Goal: Task Accomplishment & Management: Use online tool/utility

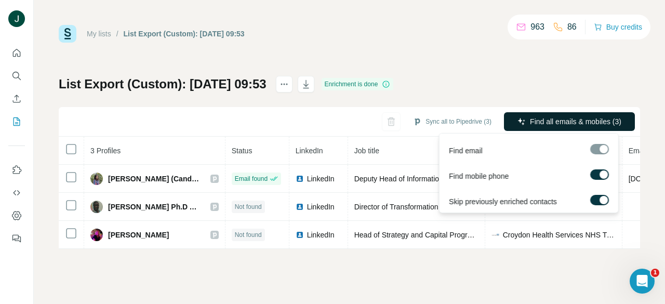
click at [574, 117] on span "Find all emails & mobiles (3)" at bounding box center [575, 121] width 91 height 10
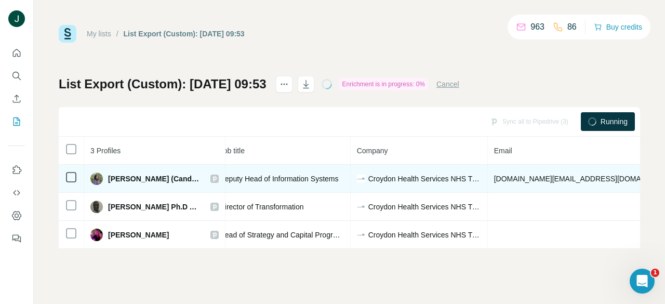
drag, startPoint x: 464, startPoint y: 196, endPoint x: 496, endPoint y: 191, distance: 31.5
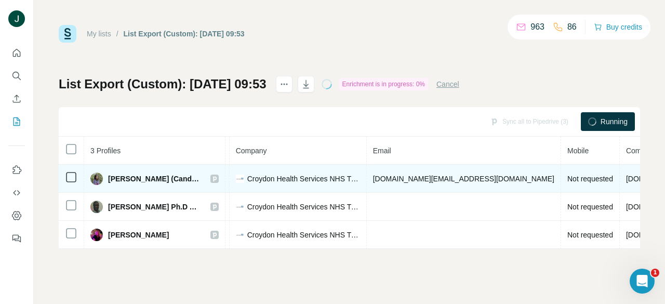
drag, startPoint x: 428, startPoint y: 186, endPoint x: 555, endPoint y: 188, distance: 127.3
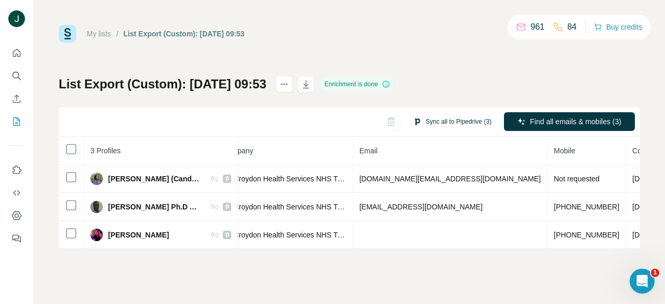
click at [446, 121] on button "Sync all to Pipedrive (3)" at bounding box center [452, 122] width 93 height 16
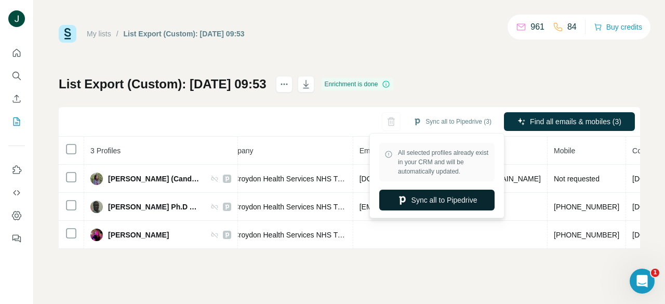
click at [424, 199] on button "Sync all to Pipedrive" at bounding box center [436, 200] width 115 height 21
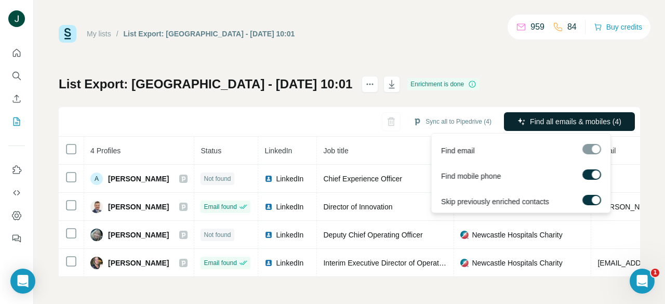
click at [553, 123] on span "Find all emails & mobiles (4)" at bounding box center [575, 121] width 91 height 10
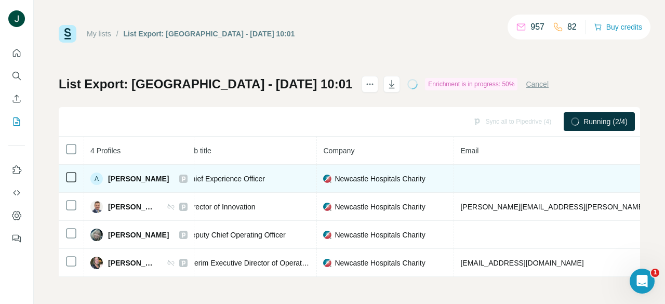
drag, startPoint x: 352, startPoint y: 179, endPoint x: 532, endPoint y: 182, distance: 180.3
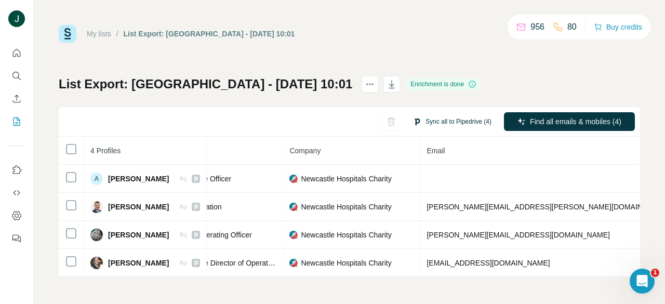
click at [435, 121] on button "Sync all to Pipedrive (4)" at bounding box center [452, 122] width 93 height 16
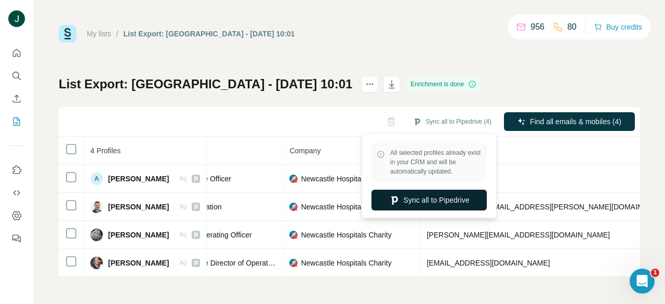
click at [426, 202] on button "Sync all to Pipedrive" at bounding box center [428, 200] width 115 height 21
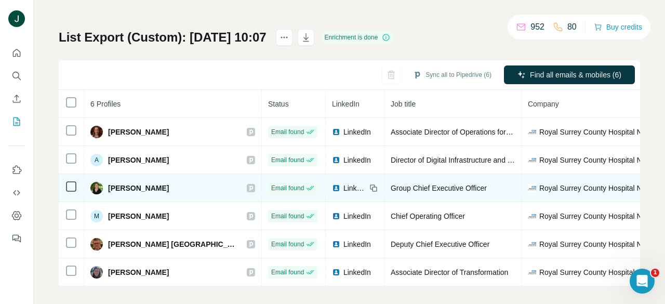
scroll to position [52, 0]
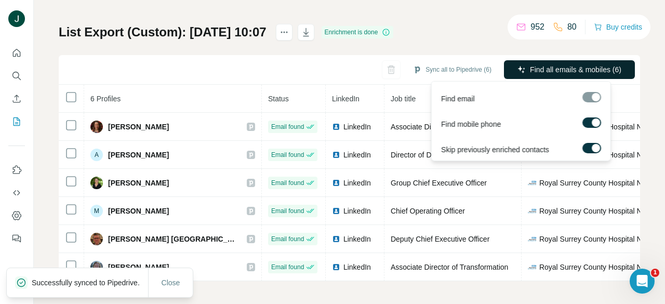
click at [531, 68] on span "Find all emails & mobiles (6)" at bounding box center [575, 69] width 91 height 10
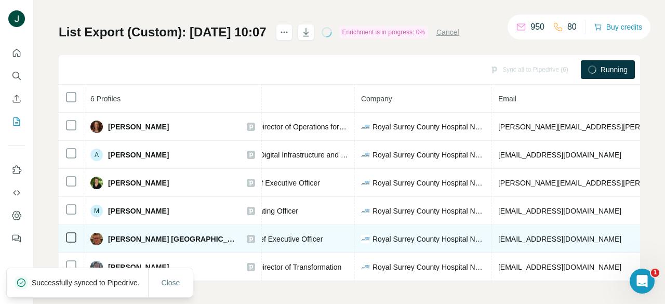
scroll to position [0, 219]
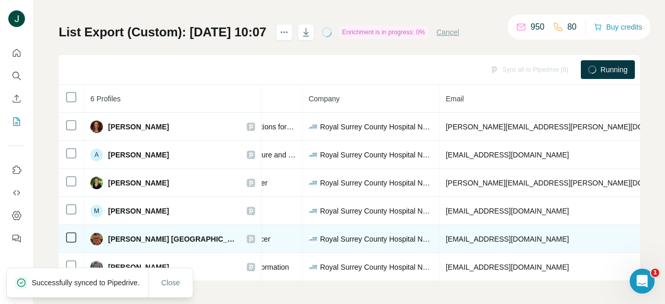
drag, startPoint x: 337, startPoint y: 245, endPoint x: 405, endPoint y: 229, distance: 69.9
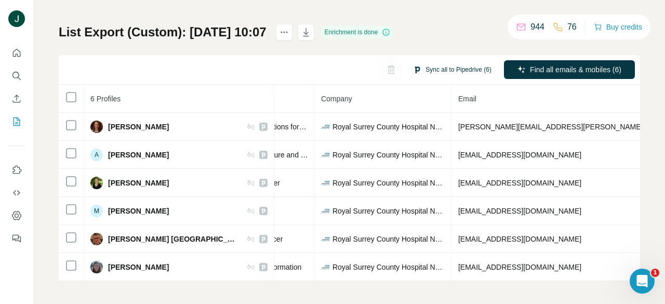
click at [442, 67] on button "Sync all to Pipedrive (6)" at bounding box center [452, 70] width 93 height 16
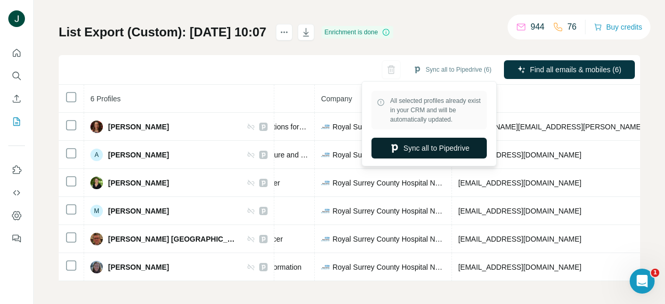
click at [424, 148] on button "Sync all to Pipedrive" at bounding box center [428, 148] width 115 height 21
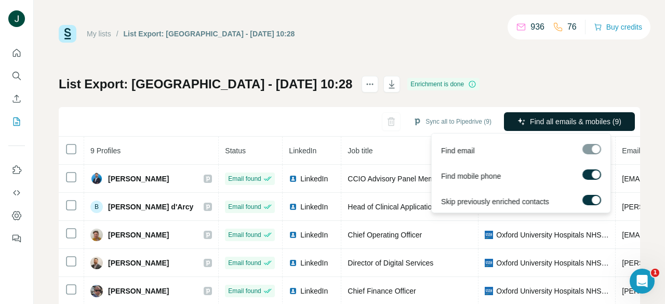
click at [536, 121] on span "Find all emails & mobiles (9)" at bounding box center [575, 121] width 91 height 10
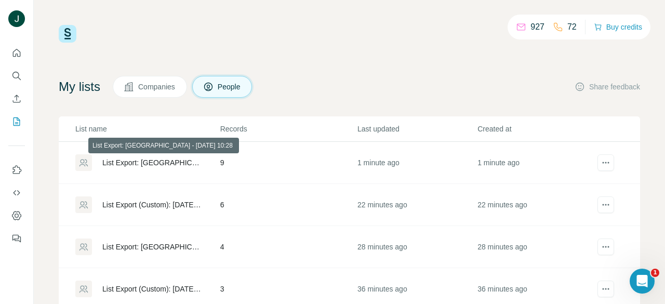
click at [162, 163] on div "List Export: [GEOGRAPHIC_DATA] - [DATE] 10:28" at bounding box center [152, 162] width 100 height 10
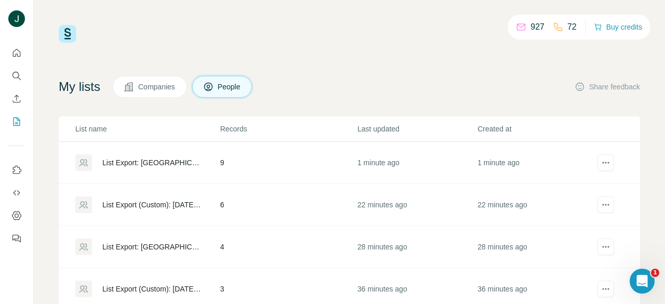
click at [144, 159] on div "List Export: [GEOGRAPHIC_DATA] - [DATE] 10:28" at bounding box center [152, 162] width 100 height 10
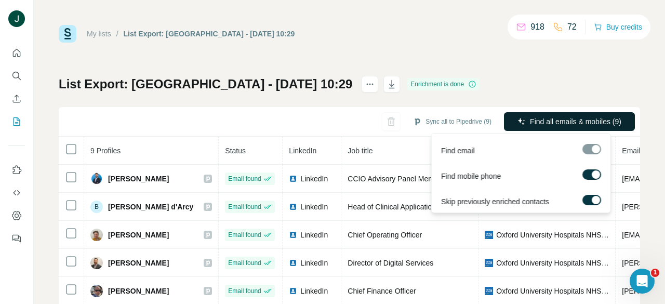
click at [530, 121] on span "Find all emails & mobiles (9)" at bounding box center [575, 121] width 91 height 10
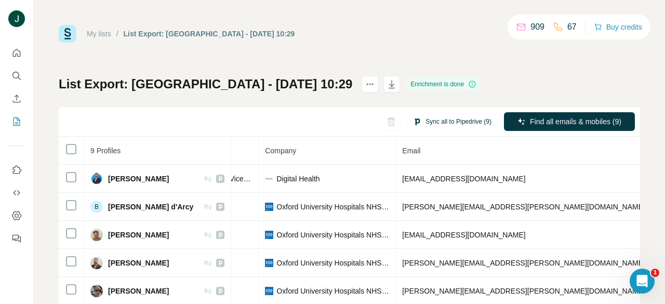
click at [442, 126] on button "Sync all to Pipedrive (9)" at bounding box center [452, 122] width 93 height 16
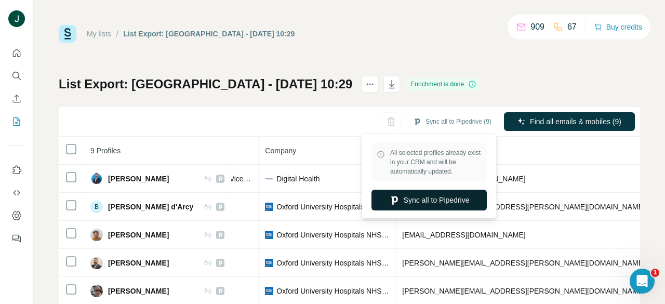
click at [429, 204] on button "Sync all to Pipedrive" at bounding box center [428, 200] width 115 height 21
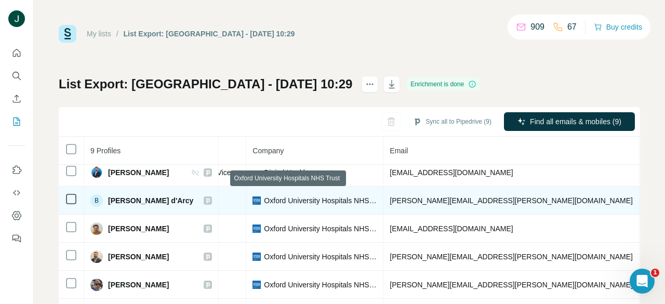
scroll to position [52, 0]
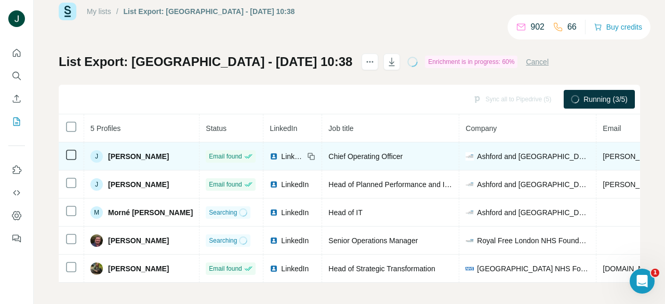
scroll to position [31, 0]
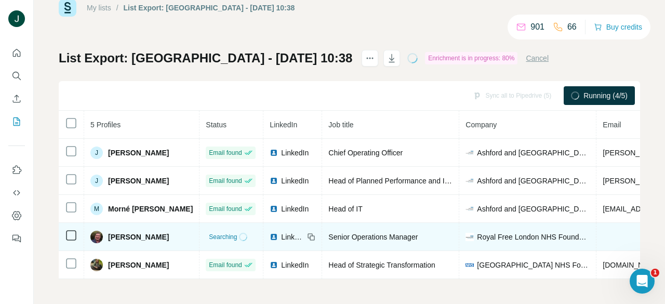
click at [273, 282] on div "My lists / List Export: oxford - 30/09/2025 10:38 901 66 Buy credits List Expor…" at bounding box center [349, 152] width 631 height 304
click at [281, 232] on span "LinkedIn" at bounding box center [292, 237] width 23 height 10
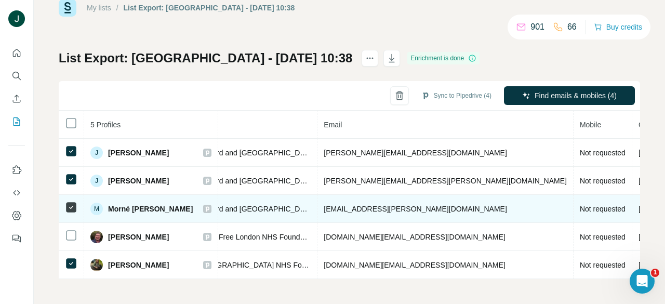
scroll to position [0, 309]
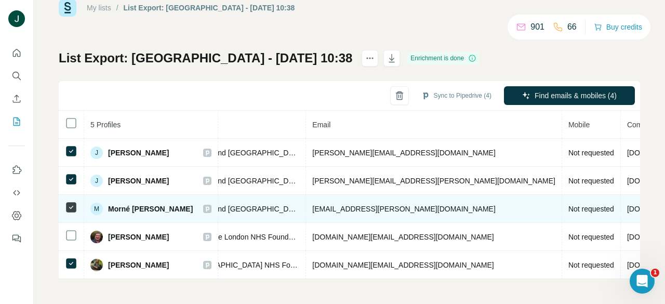
drag, startPoint x: 352, startPoint y: 208, endPoint x: 402, endPoint y: 193, distance: 51.4
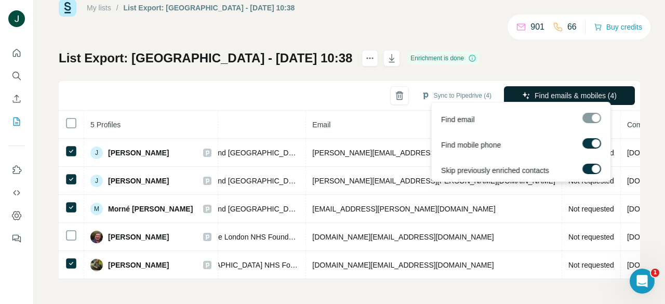
click at [557, 86] on button "Find emails & mobiles (4)" at bounding box center [569, 95] width 131 height 19
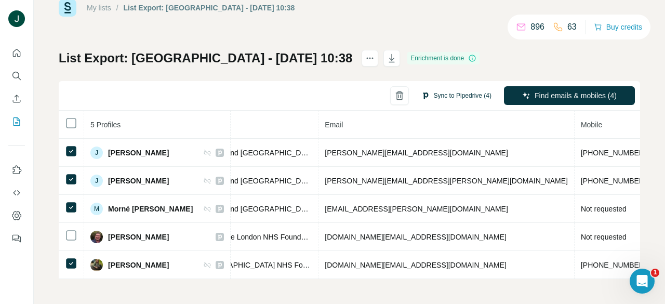
click at [442, 90] on button "Sync to Pipedrive (4)" at bounding box center [456, 96] width 85 height 16
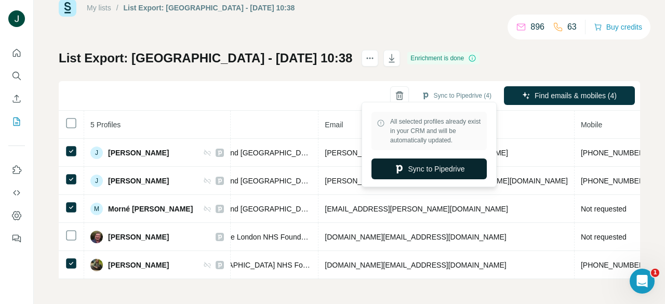
click at [423, 164] on button "Sync to Pipedrive" at bounding box center [428, 168] width 115 height 21
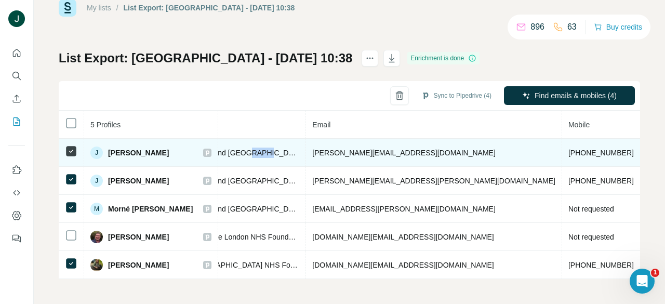
drag, startPoint x: 239, startPoint y: 145, endPoint x: 222, endPoint y: 146, distance: 17.2
click at [222, 148] on span "Ashford and St Peter's Hospitals NHS Foundation Trust" at bounding box center [242, 153] width 113 height 10
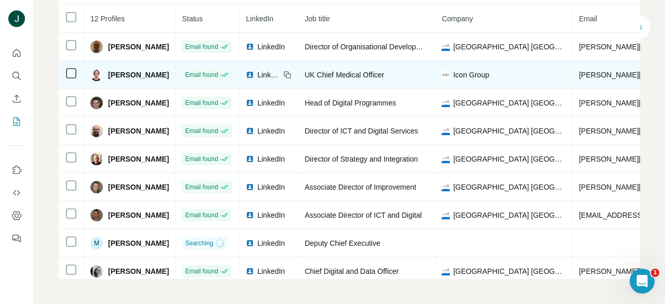
click at [273, 72] on span "LinkedIn" at bounding box center [268, 75] width 23 height 10
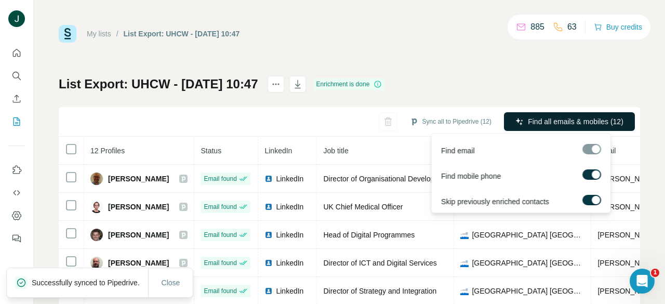
click at [566, 118] on span "Find all emails & mobiles (12)" at bounding box center [576, 121] width 96 height 10
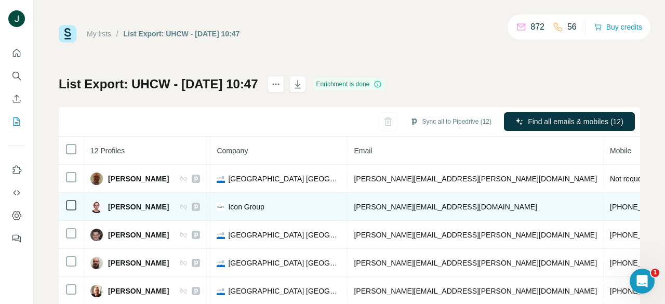
drag, startPoint x: 450, startPoint y: 212, endPoint x: 523, endPoint y: 207, distance: 72.4
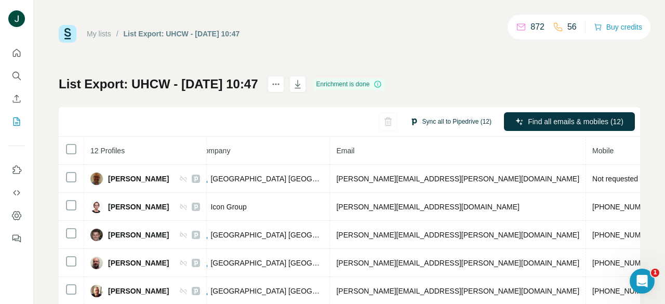
click at [438, 124] on button "Sync all to Pipedrive (12)" at bounding box center [451, 122] width 96 height 16
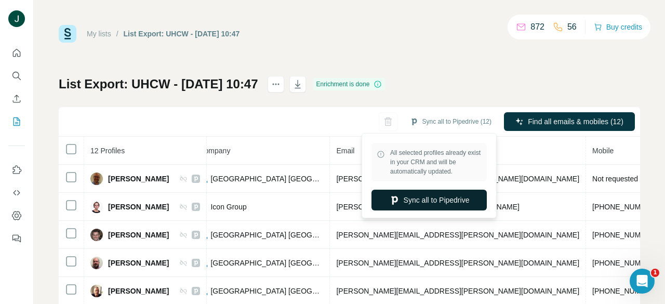
click at [420, 204] on button "Sync all to Pipedrive" at bounding box center [428, 200] width 115 height 21
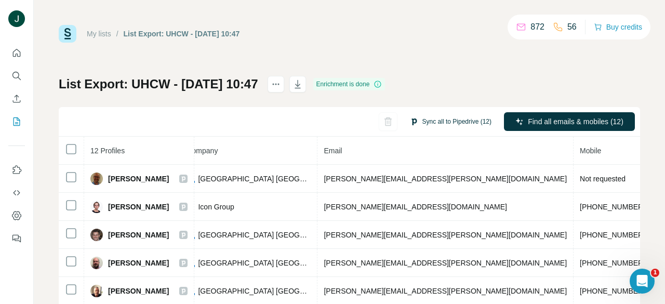
click at [424, 124] on button "Sync all to Pipedrive (12)" at bounding box center [451, 122] width 96 height 16
click at [310, 120] on div "Sync all to Pipedrive (12) Find all emails & mobiles (12)" at bounding box center [349, 122] width 581 height 30
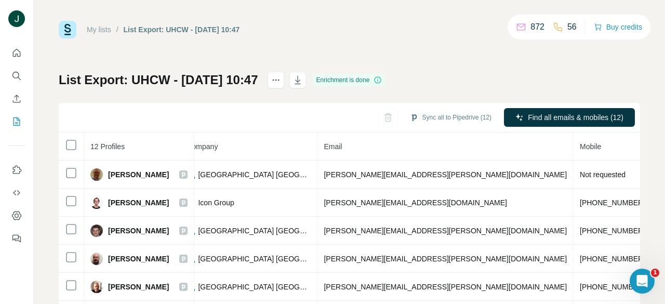
scroll to position [0, 0]
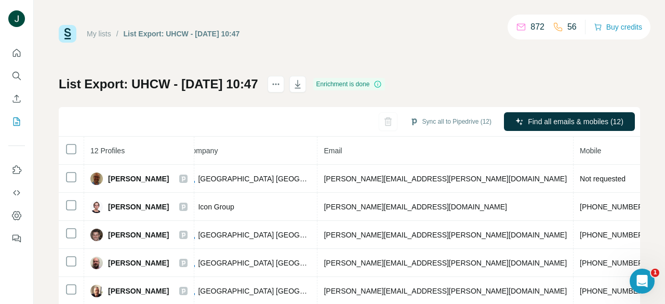
click at [102, 32] on link "My lists" at bounding box center [99, 34] width 24 height 8
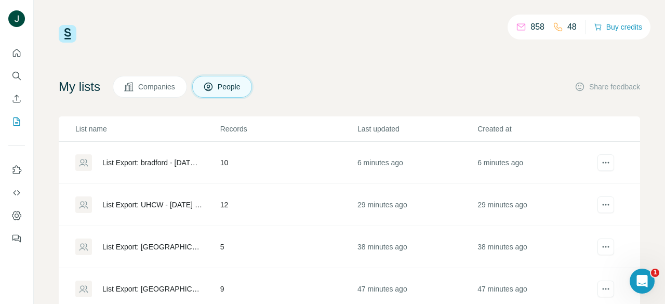
click at [146, 161] on div "List Export: bradford - [DATE] 11:11" at bounding box center [152, 162] width 100 height 10
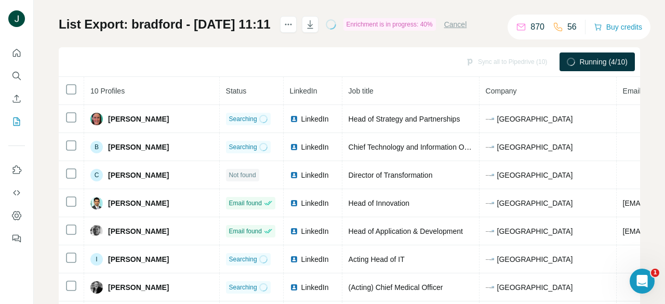
scroll to position [28, 0]
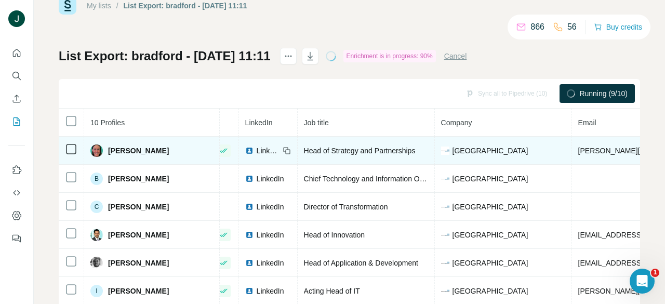
drag, startPoint x: 509, startPoint y: 166, endPoint x: 580, endPoint y: 164, distance: 71.2
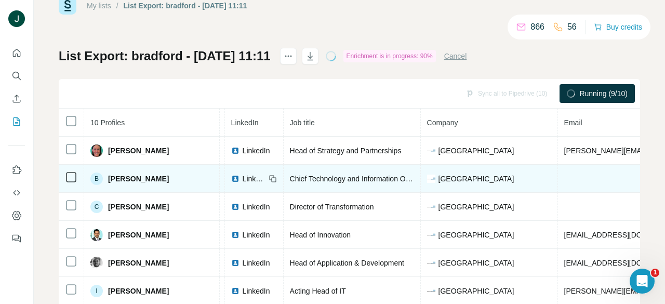
drag, startPoint x: 523, startPoint y: 167, endPoint x: 572, endPoint y: 167, distance: 48.8
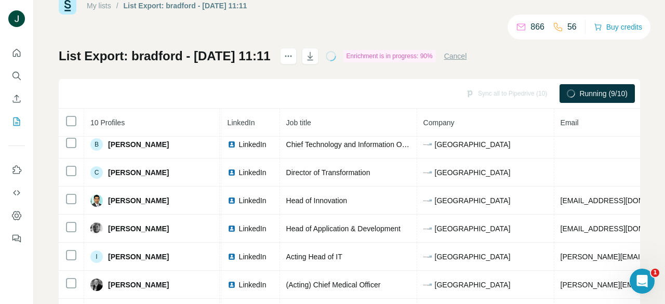
scroll to position [0, 62]
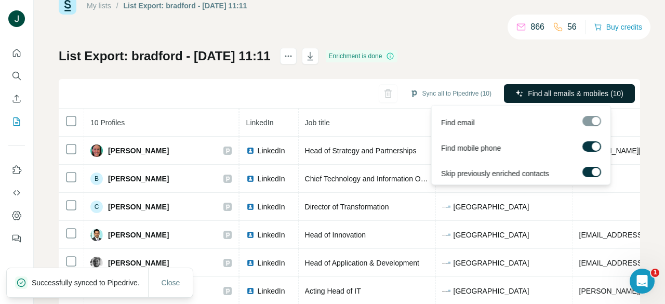
click at [535, 89] on span "Find all emails & mobiles (10)" at bounding box center [576, 93] width 96 height 10
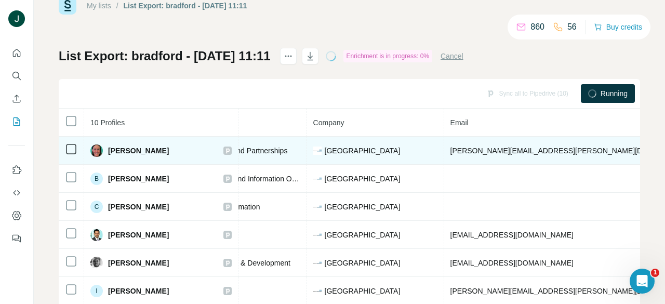
scroll to position [0, 292]
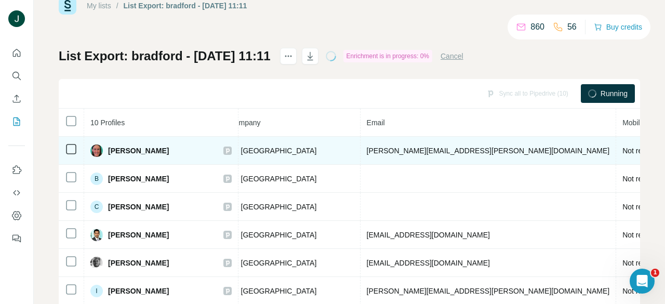
drag, startPoint x: 386, startPoint y: 153, endPoint x: 501, endPoint y: 156, distance: 114.8
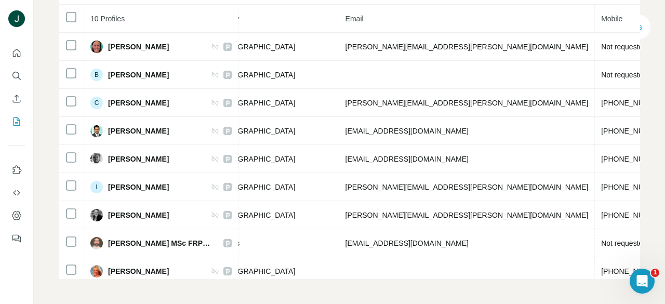
scroll to position [28, 0]
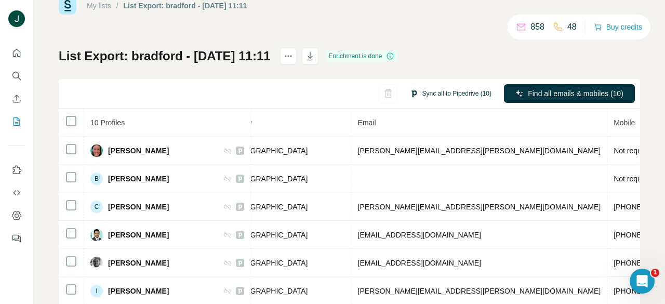
click at [449, 94] on button "Sync all to Pipedrive (10)" at bounding box center [451, 94] width 96 height 16
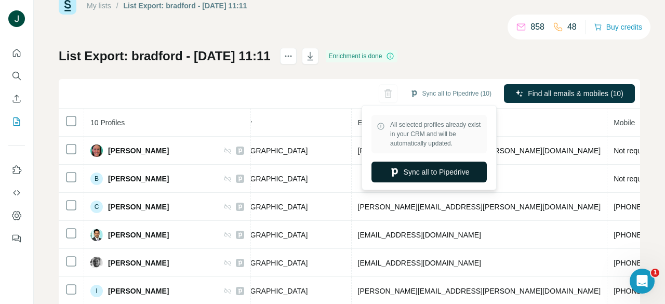
click at [432, 170] on button "Sync all to Pipedrive" at bounding box center [428, 172] width 115 height 21
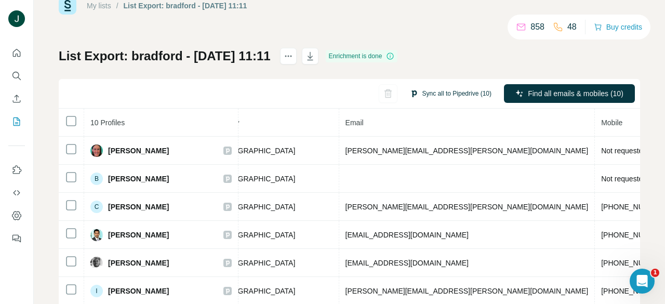
click at [443, 94] on button "Sync all to Pipedrive (10)" at bounding box center [451, 94] width 96 height 16
click at [334, 91] on div "Sync all to Pipedrive (10) Find all emails & mobiles (10)" at bounding box center [349, 94] width 581 height 30
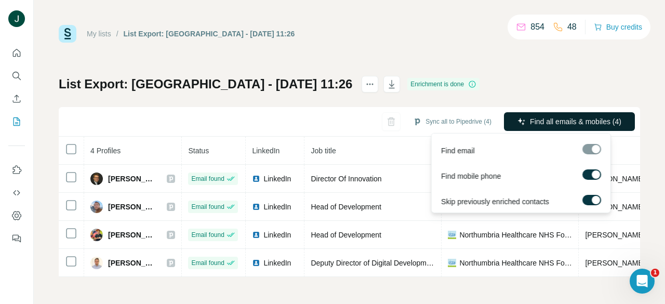
click at [530, 122] on span "Find all emails & mobiles (4)" at bounding box center [575, 121] width 91 height 10
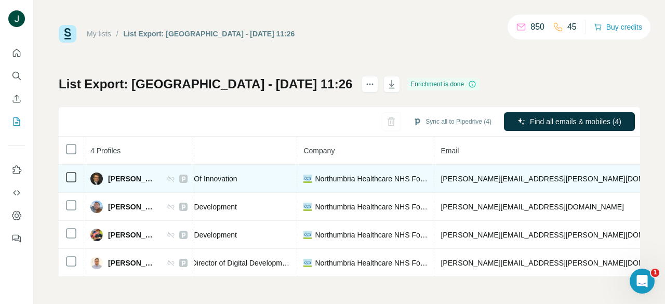
drag, startPoint x: 452, startPoint y: 190, endPoint x: 525, endPoint y: 192, distance: 72.2
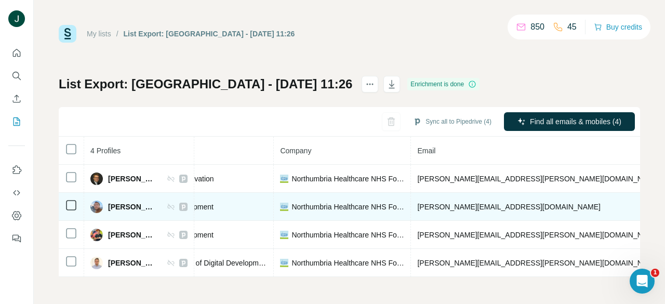
scroll to position [0, 191]
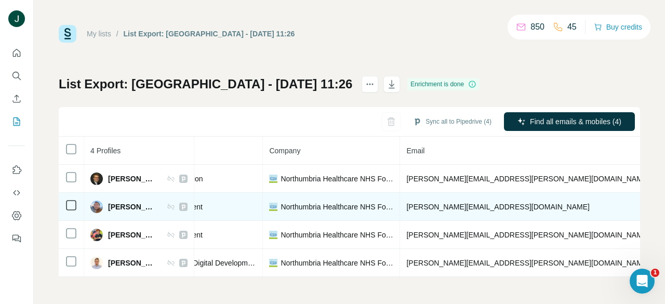
drag, startPoint x: 410, startPoint y: 194, endPoint x: 501, endPoint y: 196, distance: 90.4
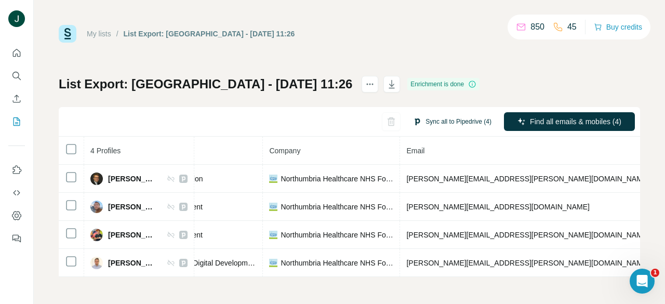
click at [426, 120] on button "Sync all to Pipedrive (4)" at bounding box center [452, 122] width 93 height 16
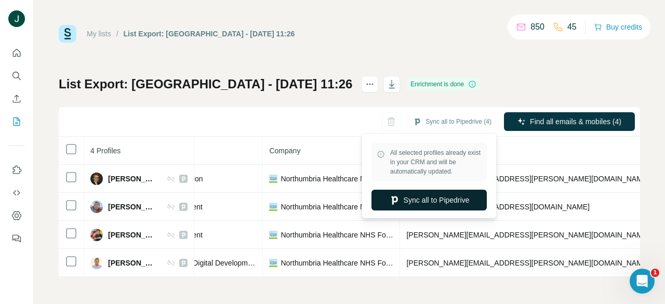
click at [421, 195] on button "Sync all to Pipedrive" at bounding box center [428, 200] width 115 height 21
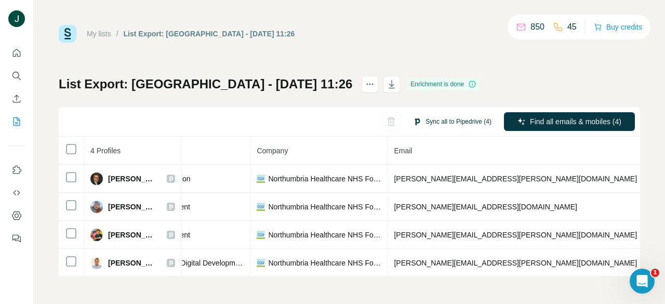
click at [443, 122] on button "Sync all to Pipedrive (4)" at bounding box center [452, 122] width 93 height 16
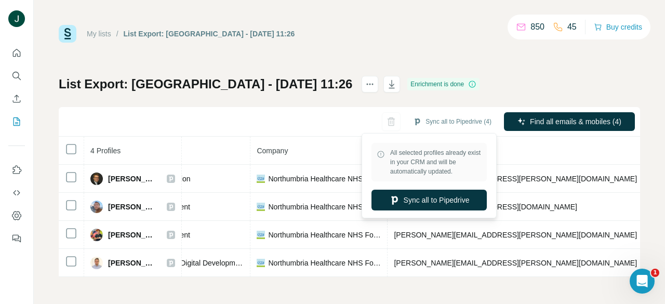
click at [297, 127] on div "Sync all to Pipedrive (4) Find all emails & mobiles (4)" at bounding box center [349, 122] width 581 height 30
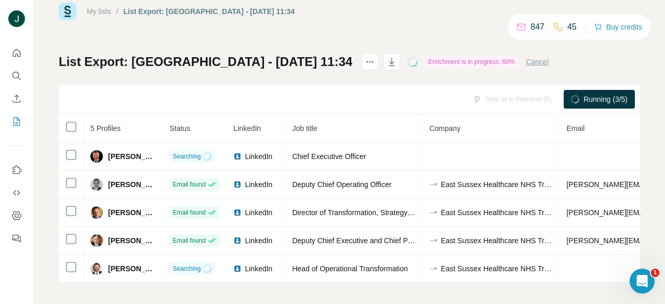
scroll to position [31, 0]
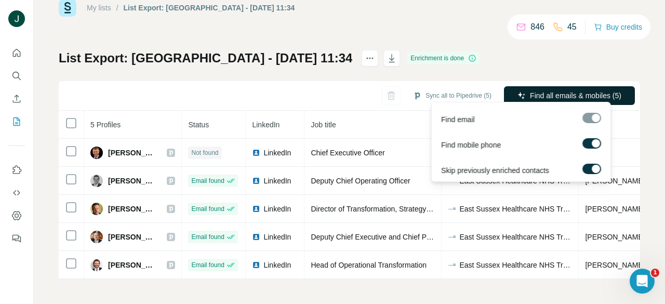
click at [545, 93] on span "Find all emails & mobiles (5)" at bounding box center [575, 95] width 91 height 10
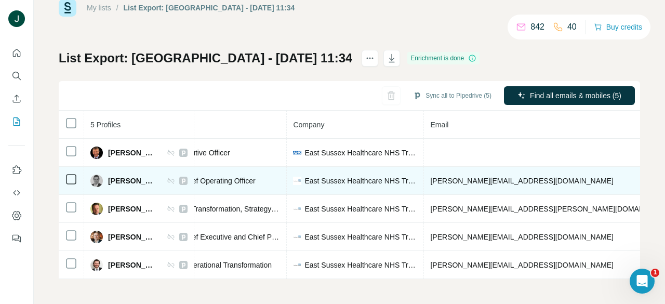
drag, startPoint x: 516, startPoint y: 183, endPoint x: 578, endPoint y: 180, distance: 61.9
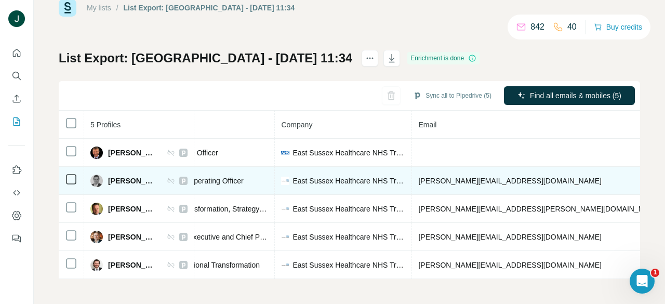
scroll to position [0, 0]
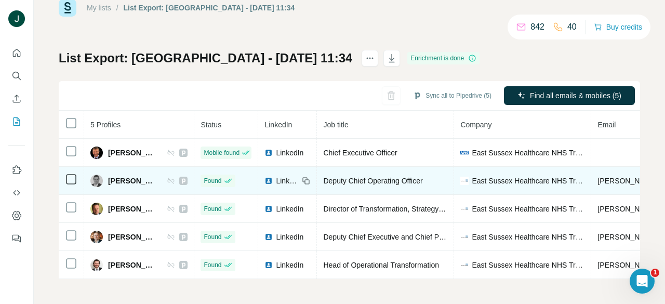
drag, startPoint x: 357, startPoint y: 176, endPoint x: 188, endPoint y: 171, distance: 169.4
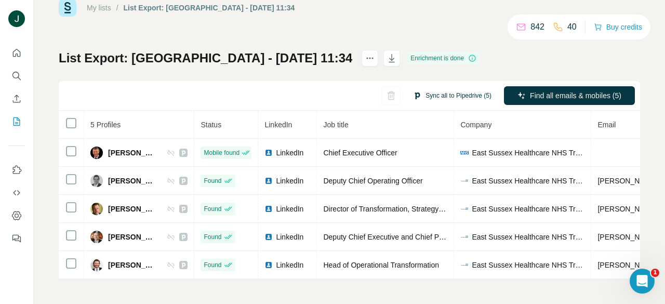
click at [445, 88] on button "Sync all to Pipedrive (5)" at bounding box center [452, 96] width 93 height 16
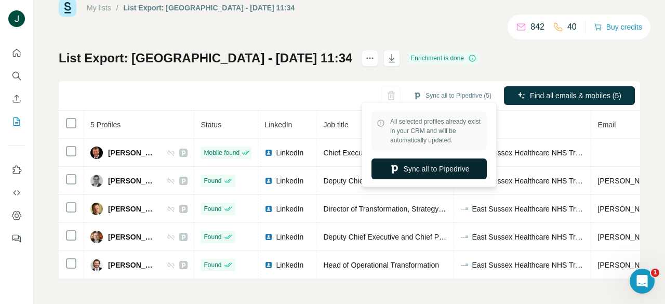
click at [433, 170] on button "Sync all to Pipedrive" at bounding box center [428, 168] width 115 height 21
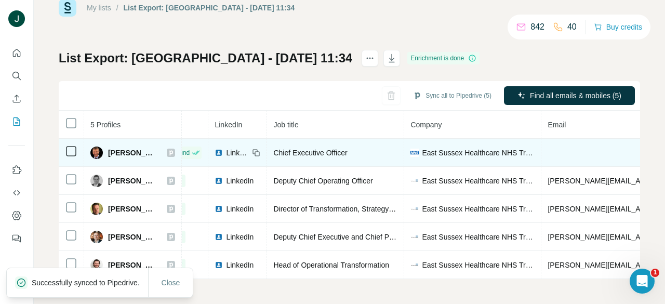
scroll to position [0, 59]
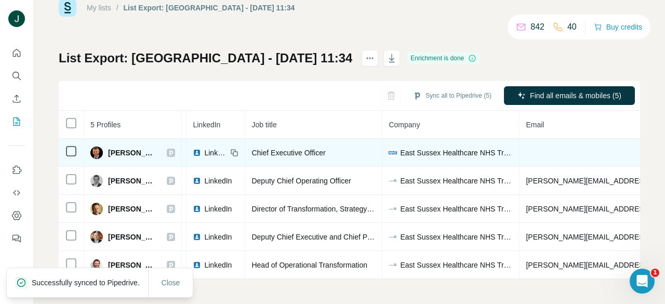
drag, startPoint x: 438, startPoint y: 178, endPoint x: 467, endPoint y: 155, distance: 36.9
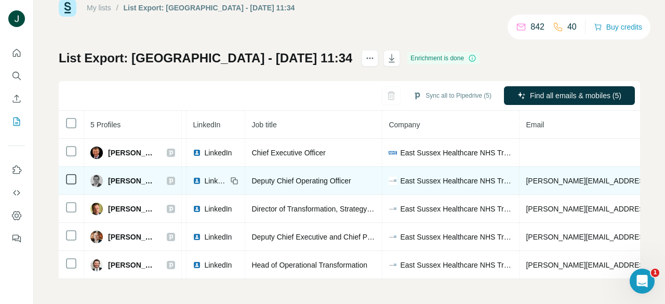
click at [121, 176] on span "[PERSON_NAME]" at bounding box center [132, 181] width 48 height 10
drag, startPoint x: 119, startPoint y: 175, endPoint x: 152, endPoint y: 175, distance: 32.7
click at [152, 175] on div "[PERSON_NAME]" at bounding box center [132, 181] width 85 height 12
click at [133, 176] on span "[PERSON_NAME]" at bounding box center [132, 181] width 48 height 10
